Goal: Information Seeking & Learning: Learn about a topic

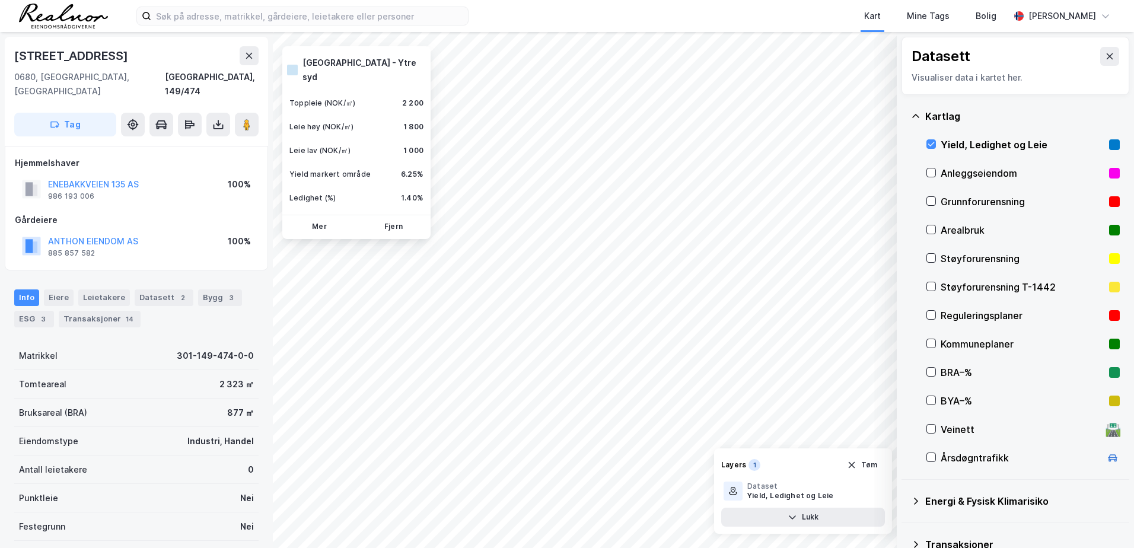
scroll to position [62, 0]
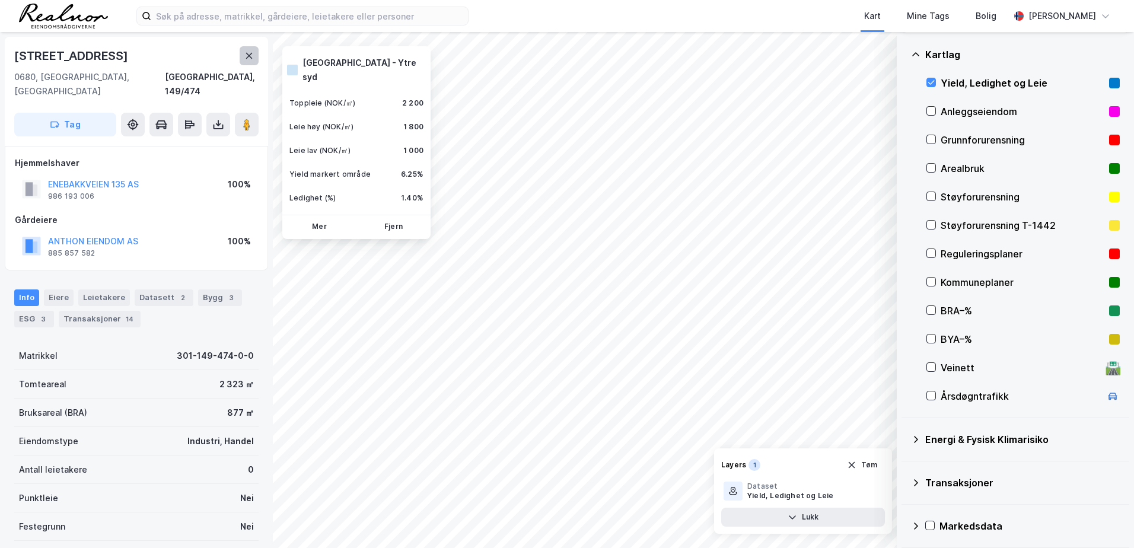
click at [243, 55] on button at bounding box center [249, 55] width 19 height 19
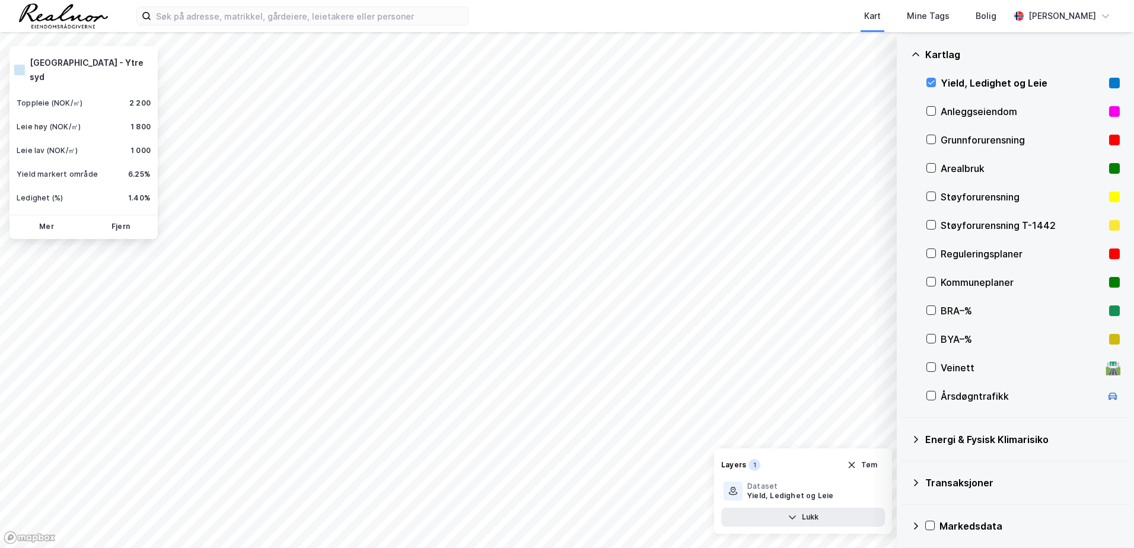
click at [904, 46] on div "Kartlag Yield, Ledighet og Leie Anleggseiendom Grunnforurensning Arealbruk Støy…" at bounding box center [1016, 225] width 228 height 385
click at [860, 464] on button "Tøm" at bounding box center [862, 465] width 46 height 19
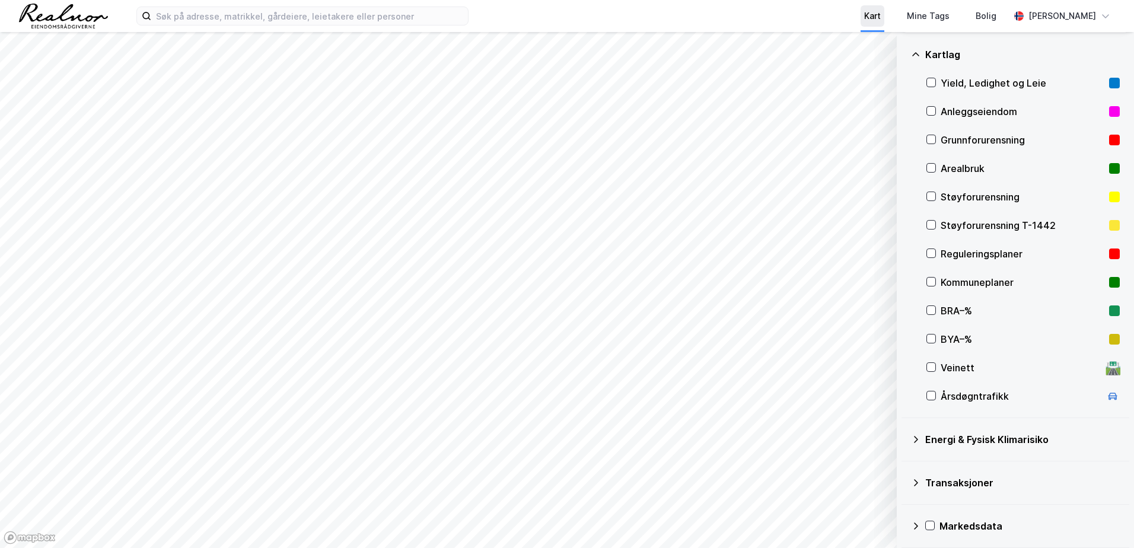
click at [881, 22] on div "Kart" at bounding box center [872, 16] width 17 height 14
click at [893, 16] on div "Kart" at bounding box center [872, 16] width 43 height 32
drag, startPoint x: 879, startPoint y: 20, endPoint x: 886, endPoint y: 15, distance: 7.7
click at [880, 19] on div "Kart" at bounding box center [872, 16] width 17 height 14
click at [919, 53] on icon at bounding box center [915, 54] width 9 height 9
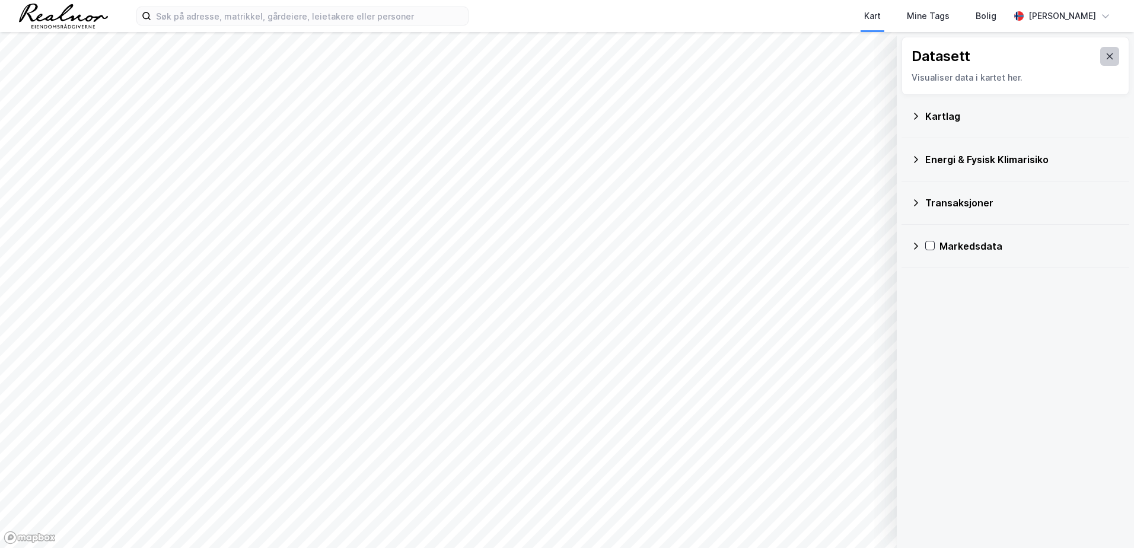
click at [1105, 59] on icon at bounding box center [1109, 56] width 9 height 9
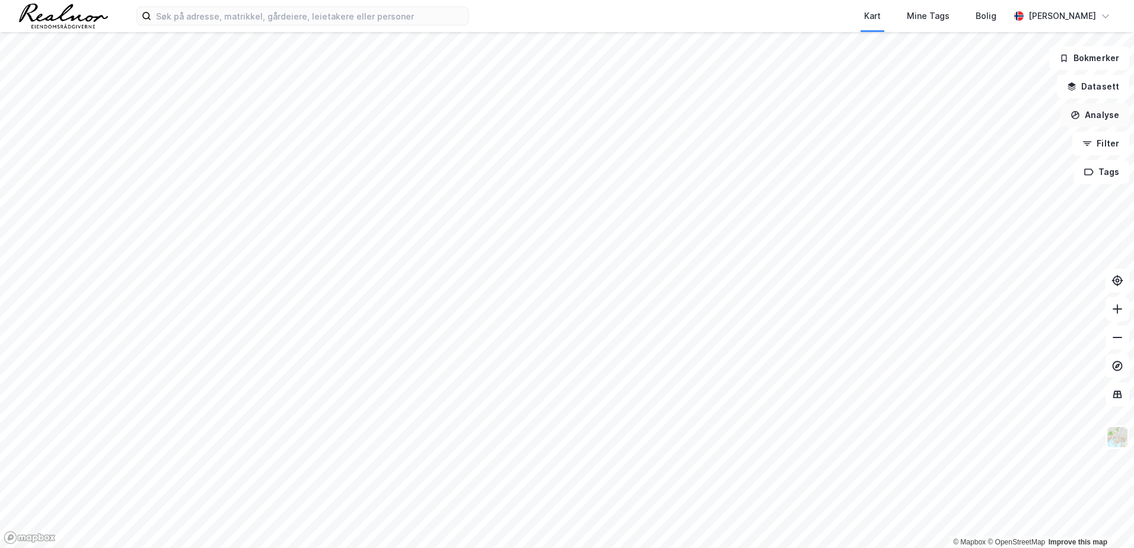
click at [1112, 121] on button "Analyse" at bounding box center [1095, 115] width 69 height 24
click at [1104, 113] on button "Analyse" at bounding box center [1095, 115] width 69 height 24
click at [1103, 112] on button "Analyse" at bounding box center [1095, 115] width 69 height 24
click at [971, 219] on div "Reisetidsanalyse" at bounding box center [984, 213] width 136 height 20
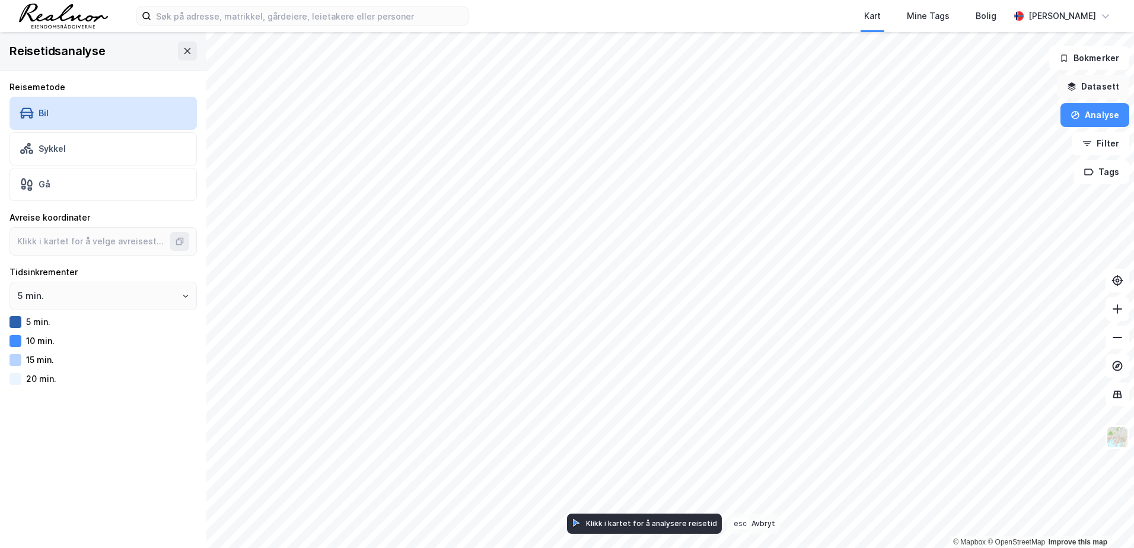
click at [1089, 88] on button "Datasett" at bounding box center [1093, 87] width 72 height 24
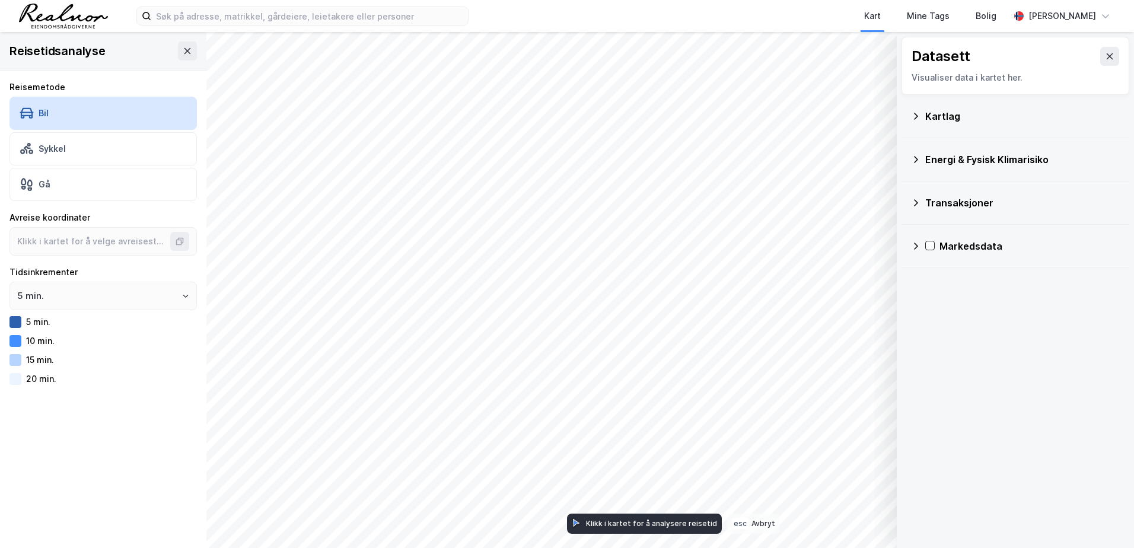
click at [957, 123] on div "Kartlag" at bounding box center [1015, 116] width 209 height 28
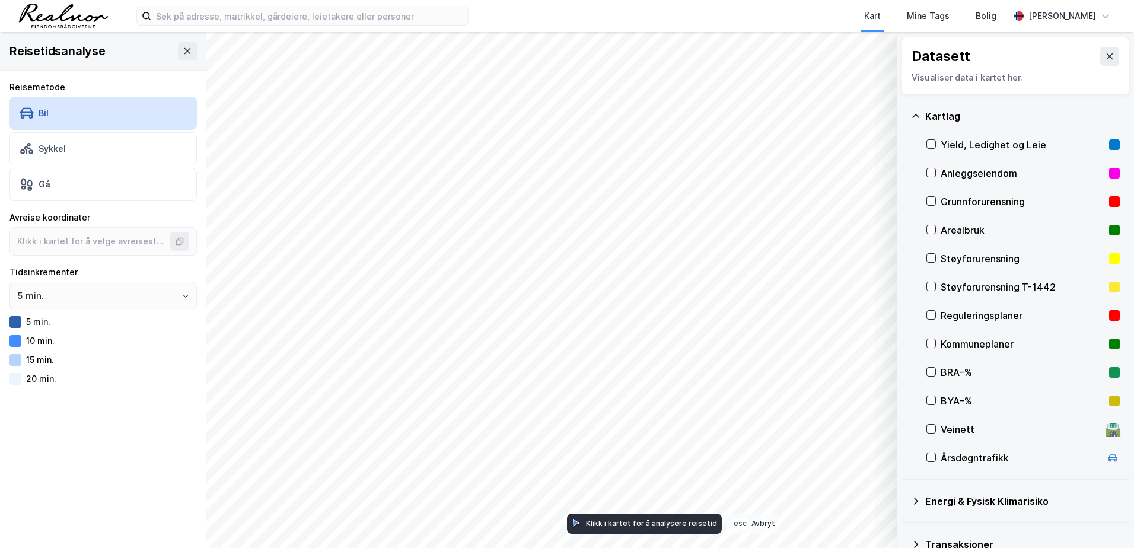
click at [994, 148] on div "Yield, Ledighet og Leie" at bounding box center [1023, 145] width 164 height 14
